Goal: Task Accomplishment & Management: Use online tool/utility

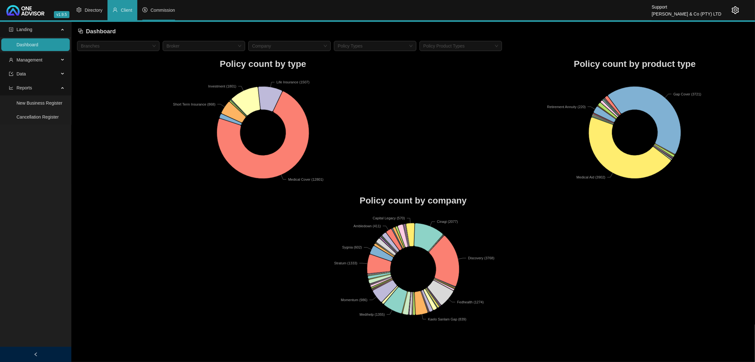
click at [154, 11] on span "Commission" at bounding box center [163, 10] width 24 height 5
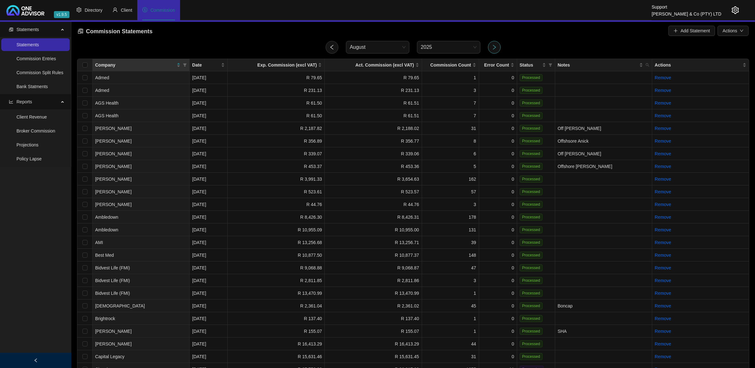
click at [498, 48] on button "button" at bounding box center [494, 47] width 13 height 13
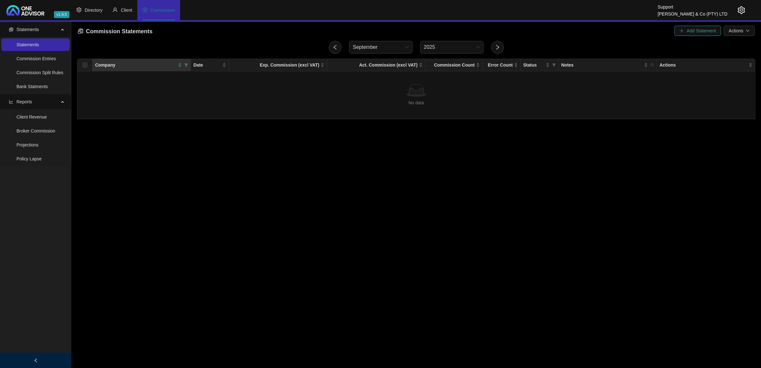
click at [698, 29] on span "Add Statement" at bounding box center [700, 30] width 29 height 7
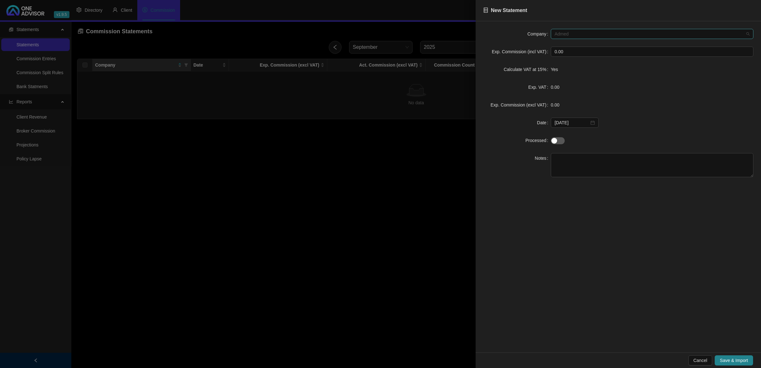
click at [591, 31] on span "Admed" at bounding box center [652, 34] width 195 height 10
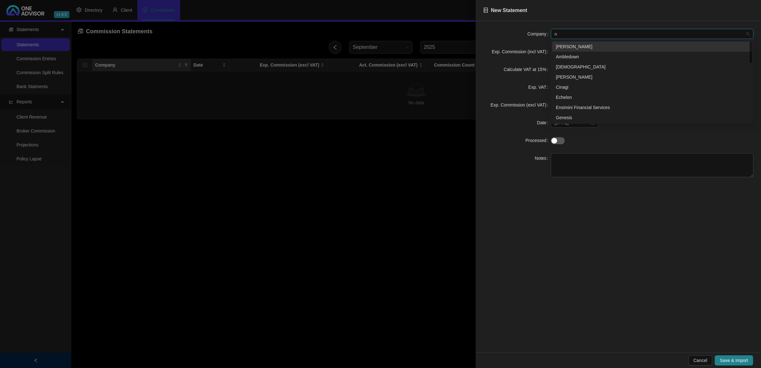
type input "ne"
click at [583, 53] on div "Netcare Plus" at bounding box center [652, 56] width 192 height 7
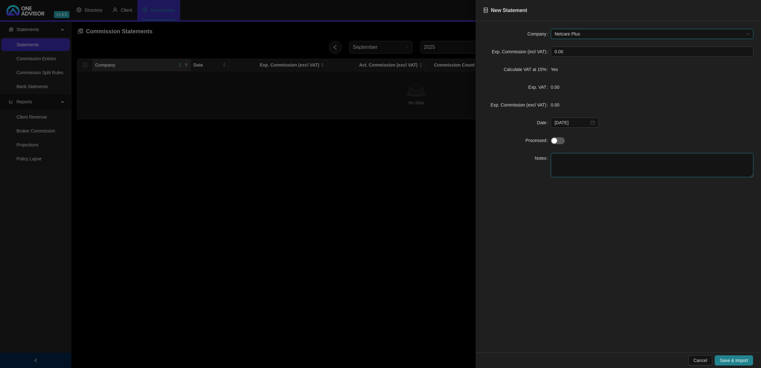
click at [577, 167] on textarea at bounding box center [652, 165] width 203 height 24
type textarea "test"
drag, startPoint x: 733, startPoint y: 361, endPoint x: 727, endPoint y: 359, distance: 6.3
click at [732, 361] on span "Save & Import" at bounding box center [734, 360] width 28 height 7
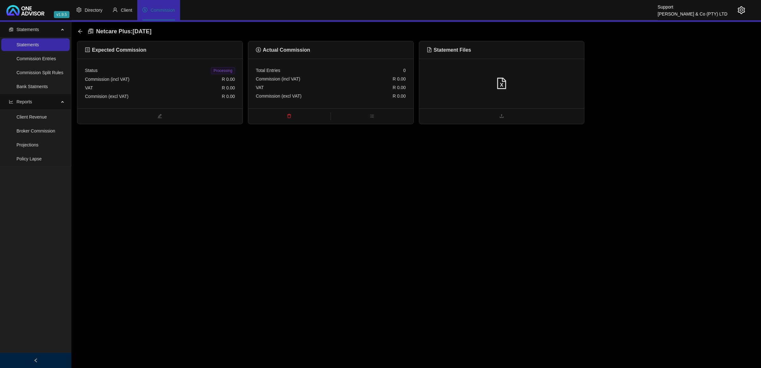
click at [524, 86] on div at bounding box center [502, 84] width 150 height 12
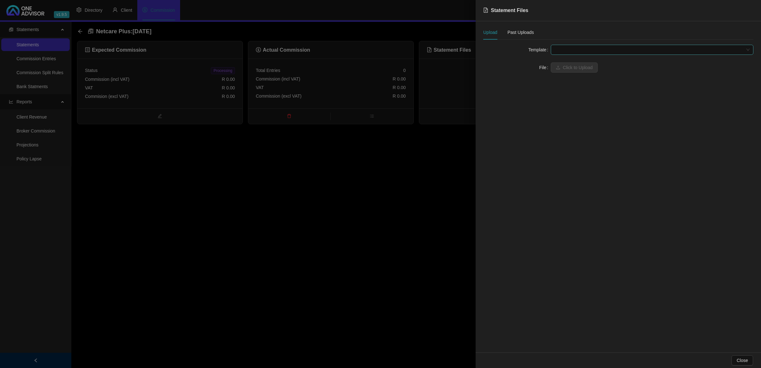
click at [563, 47] on span at bounding box center [652, 50] width 195 height 10
click at [565, 64] on div "Netcare Plus" at bounding box center [652, 62] width 192 height 7
click at [566, 66] on span "Click to Upload" at bounding box center [578, 67] width 30 height 7
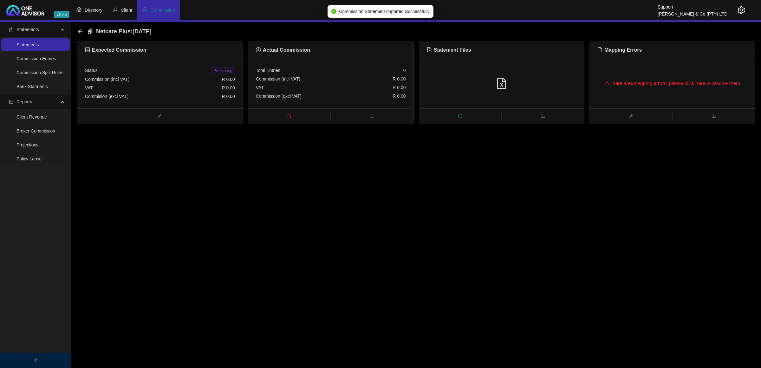
click at [615, 102] on div "There are 5 mapping errors, please click here to resolve them" at bounding box center [672, 84] width 165 height 50
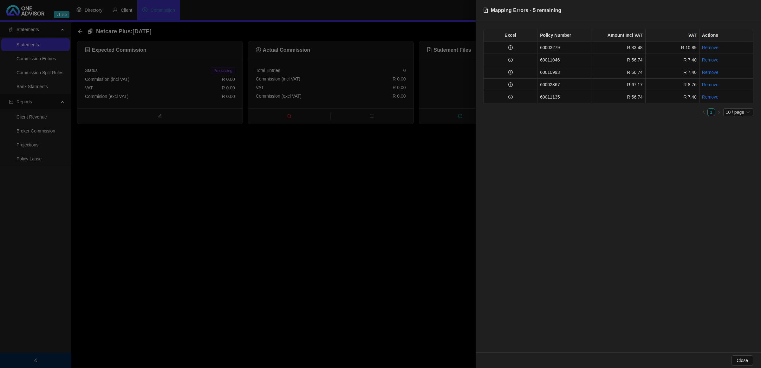
click at [281, 265] on div at bounding box center [380, 184] width 761 height 368
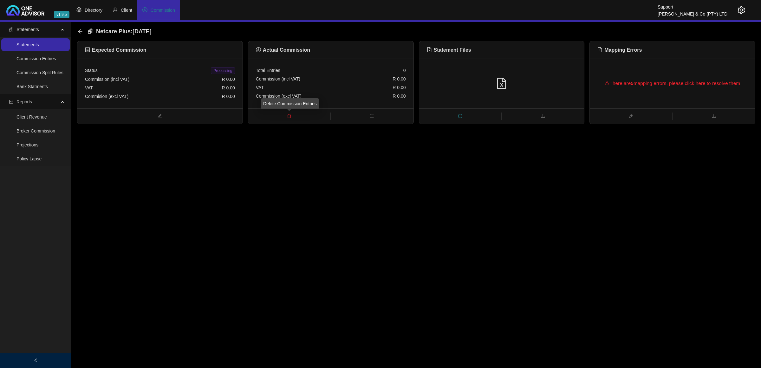
click at [292, 118] on span "delete" at bounding box center [289, 116] width 82 height 7
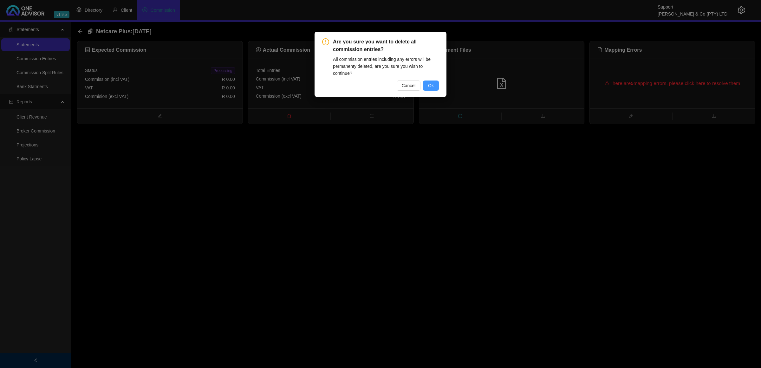
click at [433, 86] on span "Ok" at bounding box center [431, 85] width 6 height 7
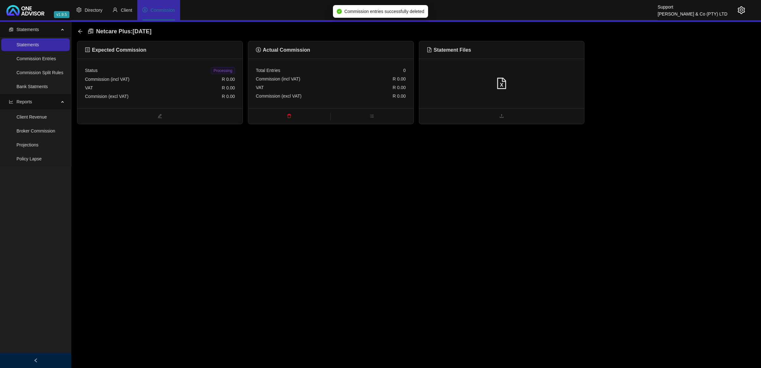
click at [741, 12] on icon "setting" at bounding box center [742, 10] width 8 height 8
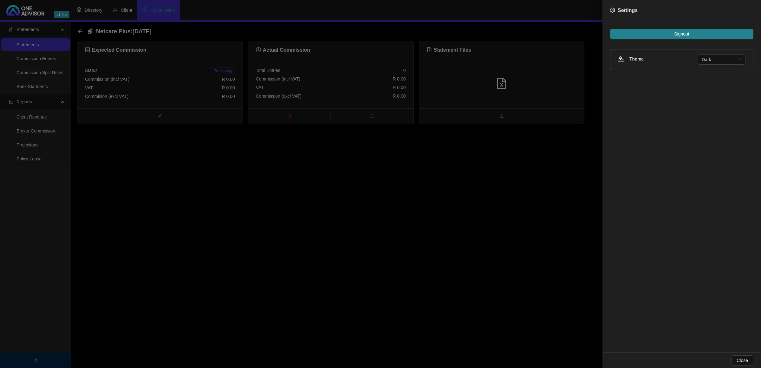
drag, startPoint x: 655, startPoint y: 32, endPoint x: 340, endPoint y: 254, distance: 384.8
click at [339, 287] on div "Settings Signout Theme Dark Close" at bounding box center [380, 184] width 761 height 368
drag, startPoint x: 341, startPoint y: 254, endPoint x: 305, endPoint y: 211, distance: 55.6
click at [341, 252] on div at bounding box center [380, 184] width 761 height 368
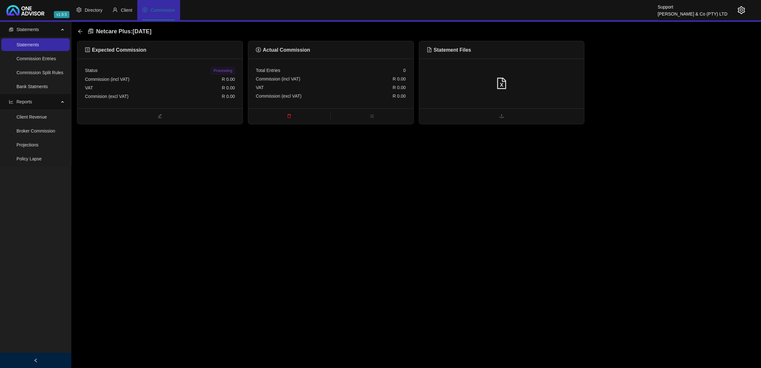
click at [738, 13] on icon "setting" at bounding box center [742, 10] width 8 height 8
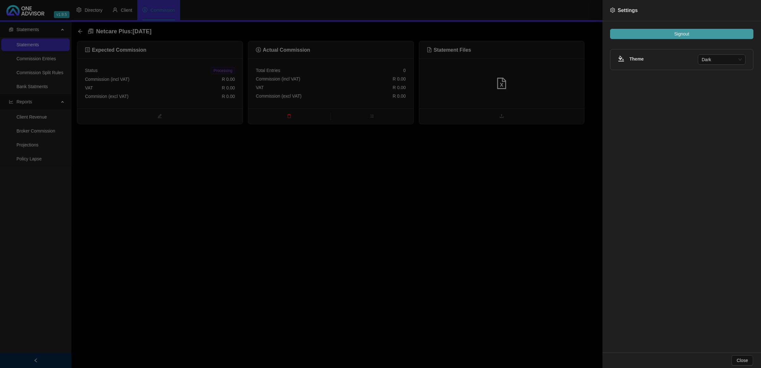
click at [717, 36] on button "Signout" at bounding box center [681, 34] width 143 height 10
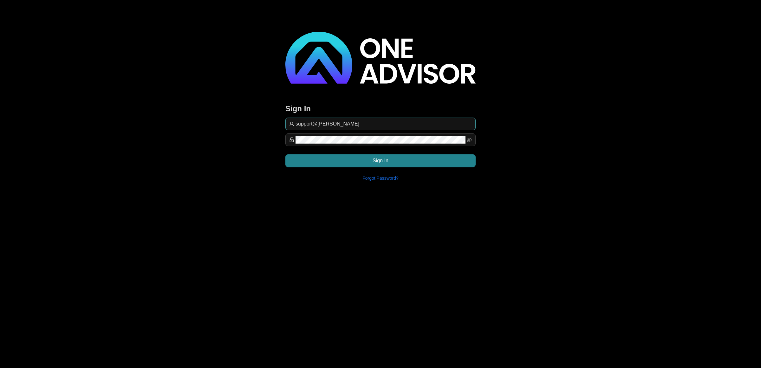
click at [382, 124] on input "support@[PERSON_NAME]" at bounding box center [384, 124] width 176 height 8
type input "[EMAIL_ADDRESS][DOMAIN_NAME]"
click at [427, 166] on button "Sign In" at bounding box center [380, 160] width 190 height 13
